Goal: Find specific page/section: Find specific page/section

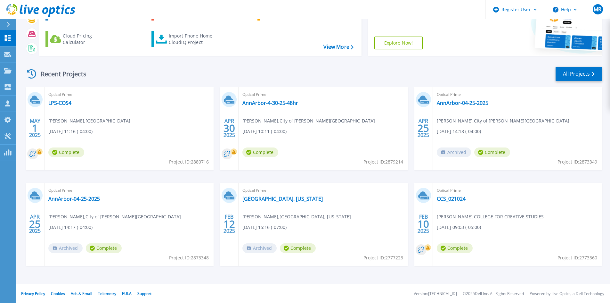
scroll to position [52, 0]
click at [14, 71] on link "Projects Projects" at bounding box center [8, 71] width 16 height 16
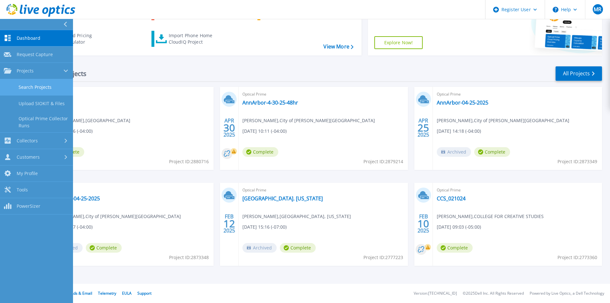
click at [34, 88] on link "Search Projects" at bounding box center [36, 87] width 73 height 16
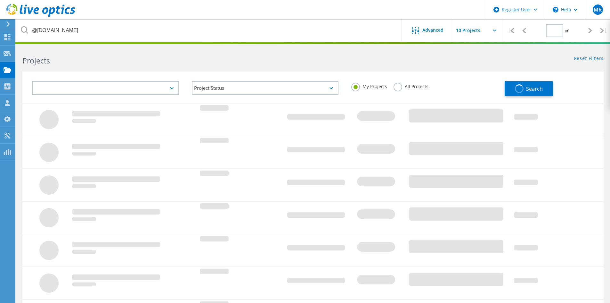
type input "1"
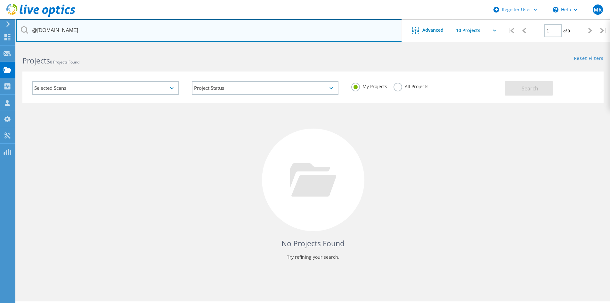
drag, startPoint x: 73, startPoint y: 33, endPoint x: 34, endPoint y: 36, distance: 38.9
click at [34, 36] on input "@[DOMAIN_NAME]" at bounding box center [209, 30] width 386 height 22
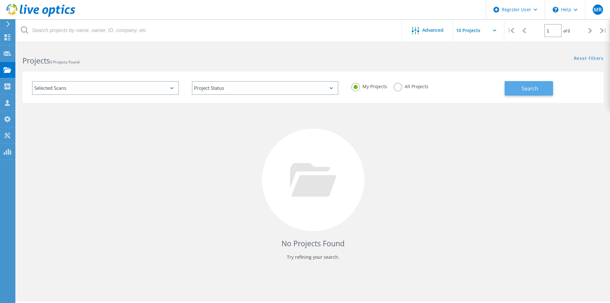
click at [518, 88] on button "Search" at bounding box center [529, 88] width 48 height 14
